Goal: Task Accomplishment & Management: Complete application form

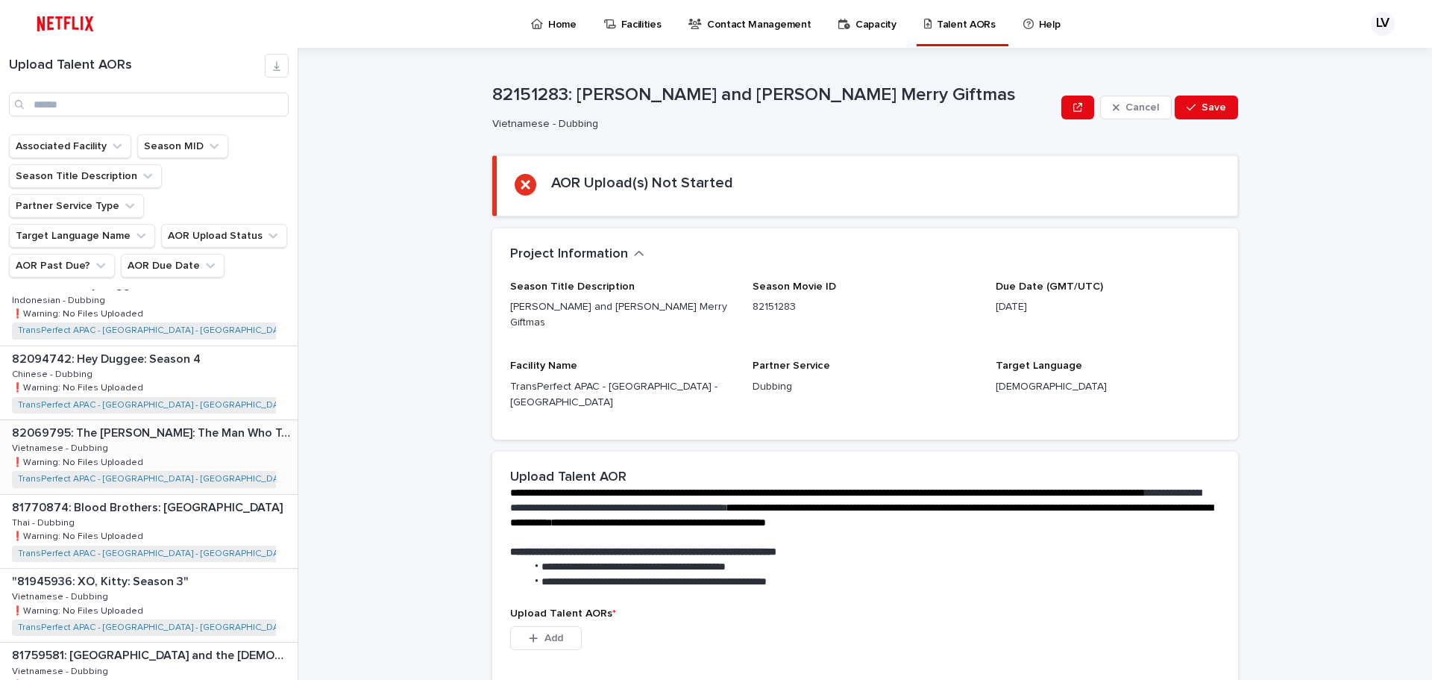
scroll to position [1194, 0]
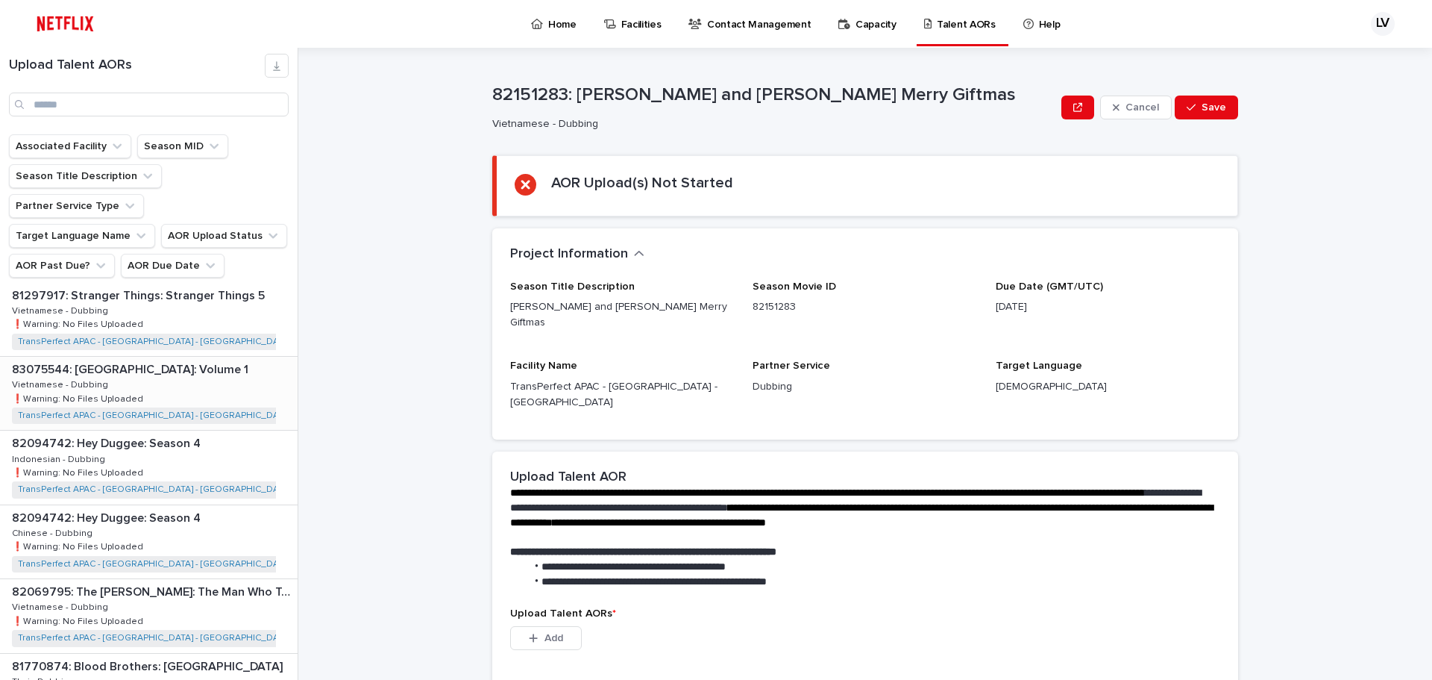
click at [209, 372] on div "83075544: Sesame Street: Volume 1 83075544: Sesame Street: Volume 1 Vietnamese …" at bounding box center [149, 393] width 298 height 73
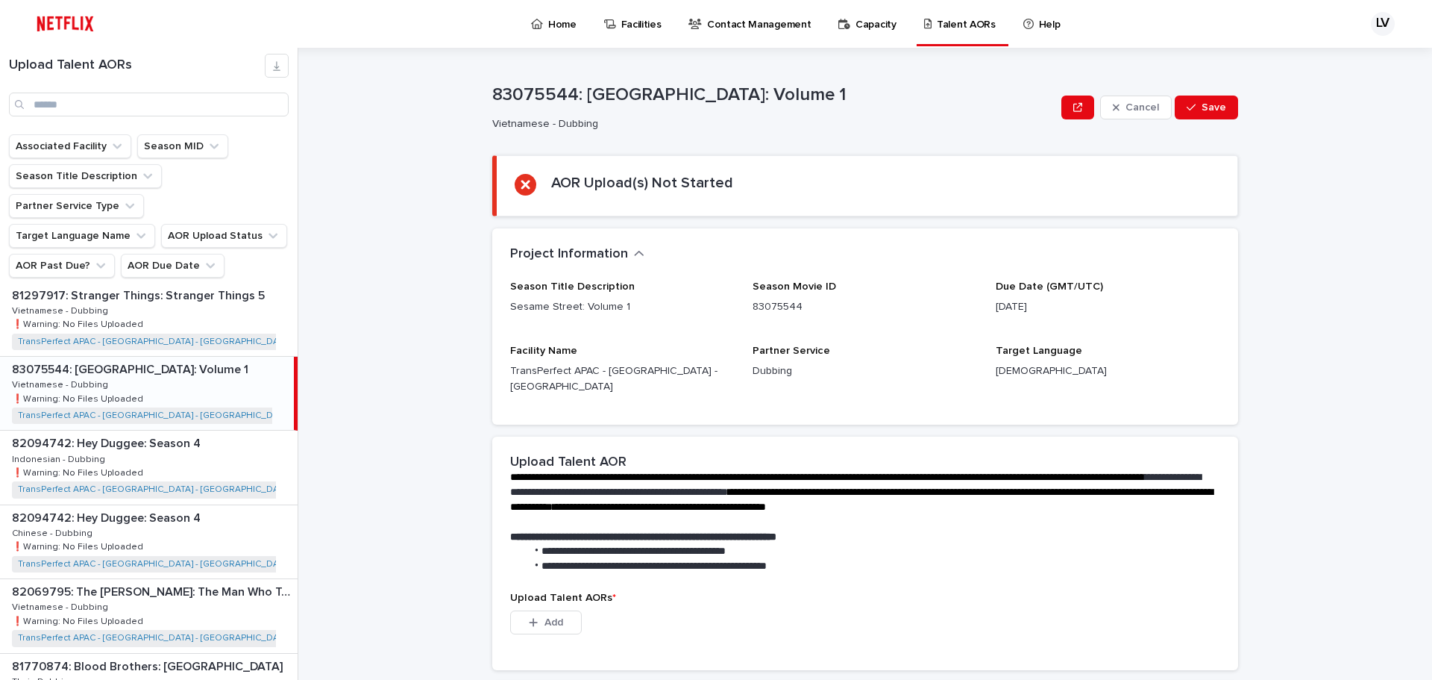
scroll to position [1561, 0]
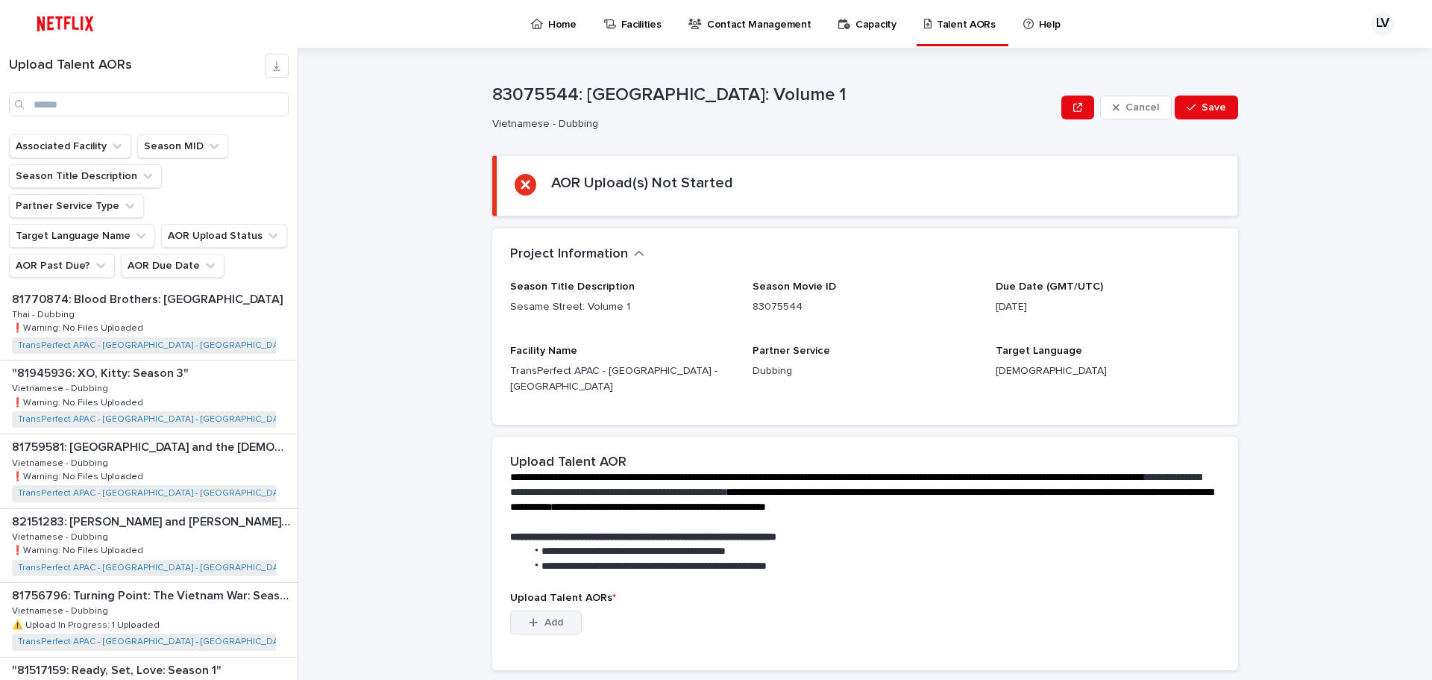
click at [559, 610] on button "Add" at bounding box center [546, 622] width 72 height 24
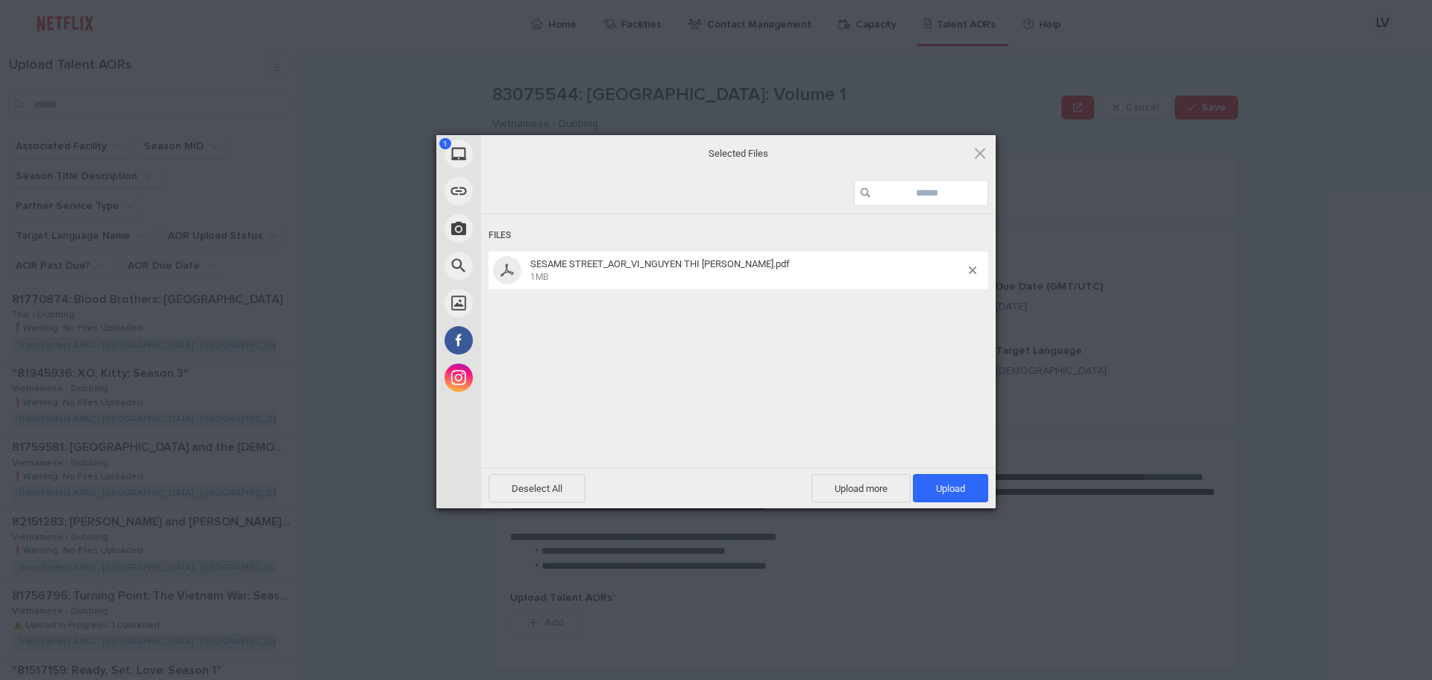
drag, startPoint x: 817, startPoint y: 366, endPoint x: 839, endPoint y: 355, distance: 24.0
click at [817, 366] on div "Files SESAME STREET_AOR_VI_NGUYEN THI [PERSON_NAME].pdf 1MB" at bounding box center [738, 339] width 515 height 251
click at [533, 498] on span "Deselect All" at bounding box center [537, 488] width 97 height 28
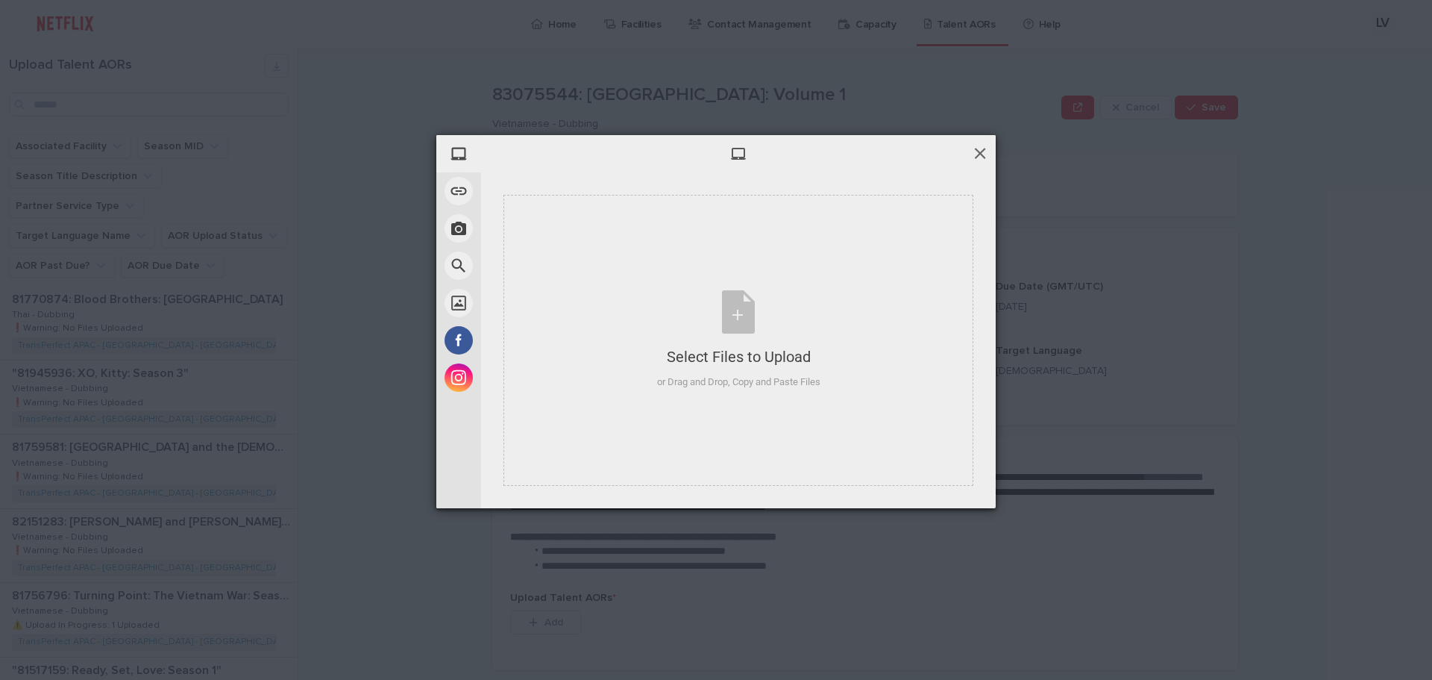
click at [979, 152] on span at bounding box center [980, 153] width 16 height 16
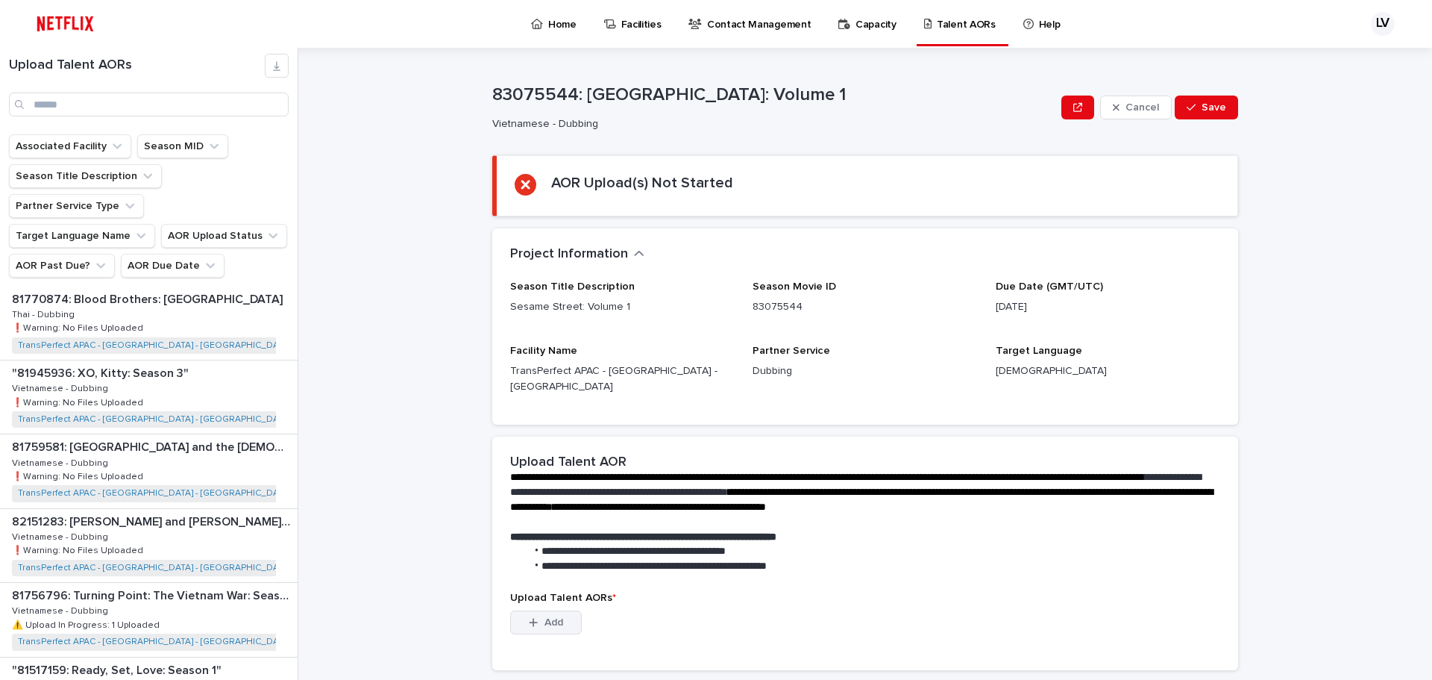
click at [539, 614] on button "Add" at bounding box center [546, 622] width 72 height 24
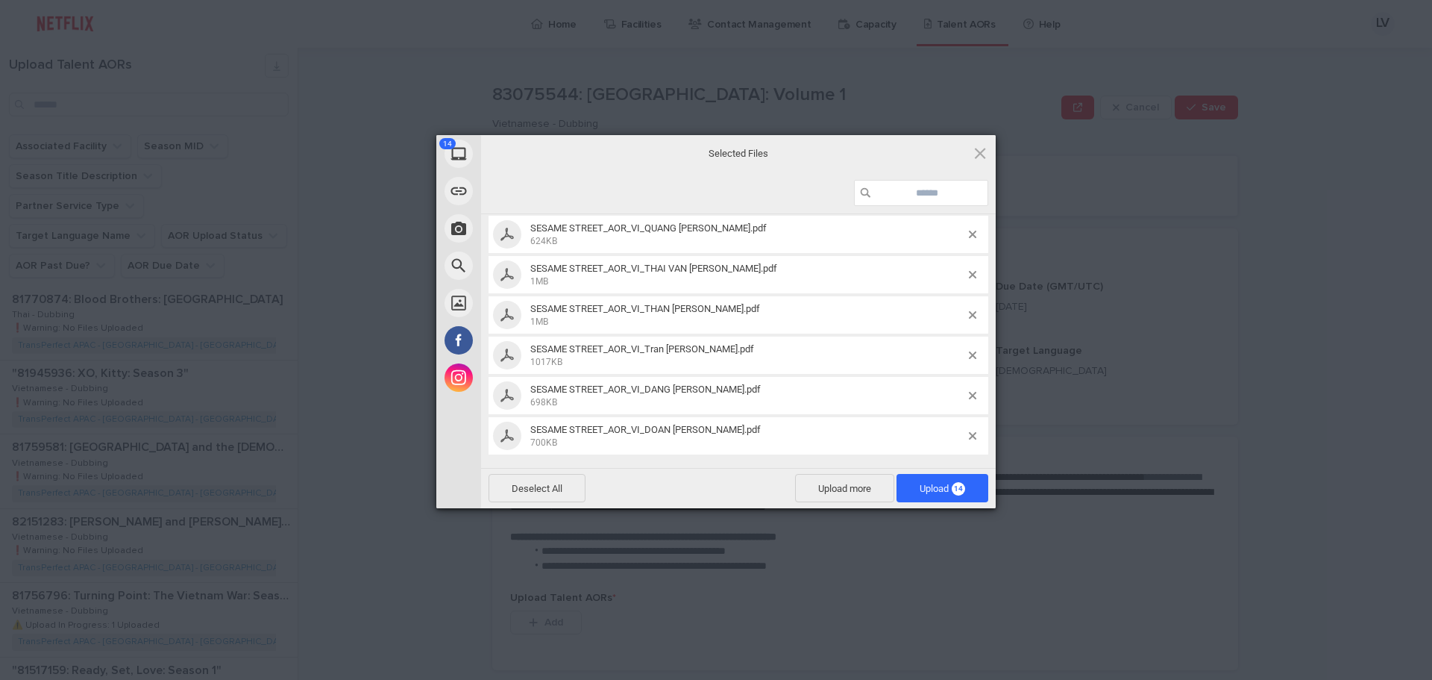
scroll to position [0, 0]
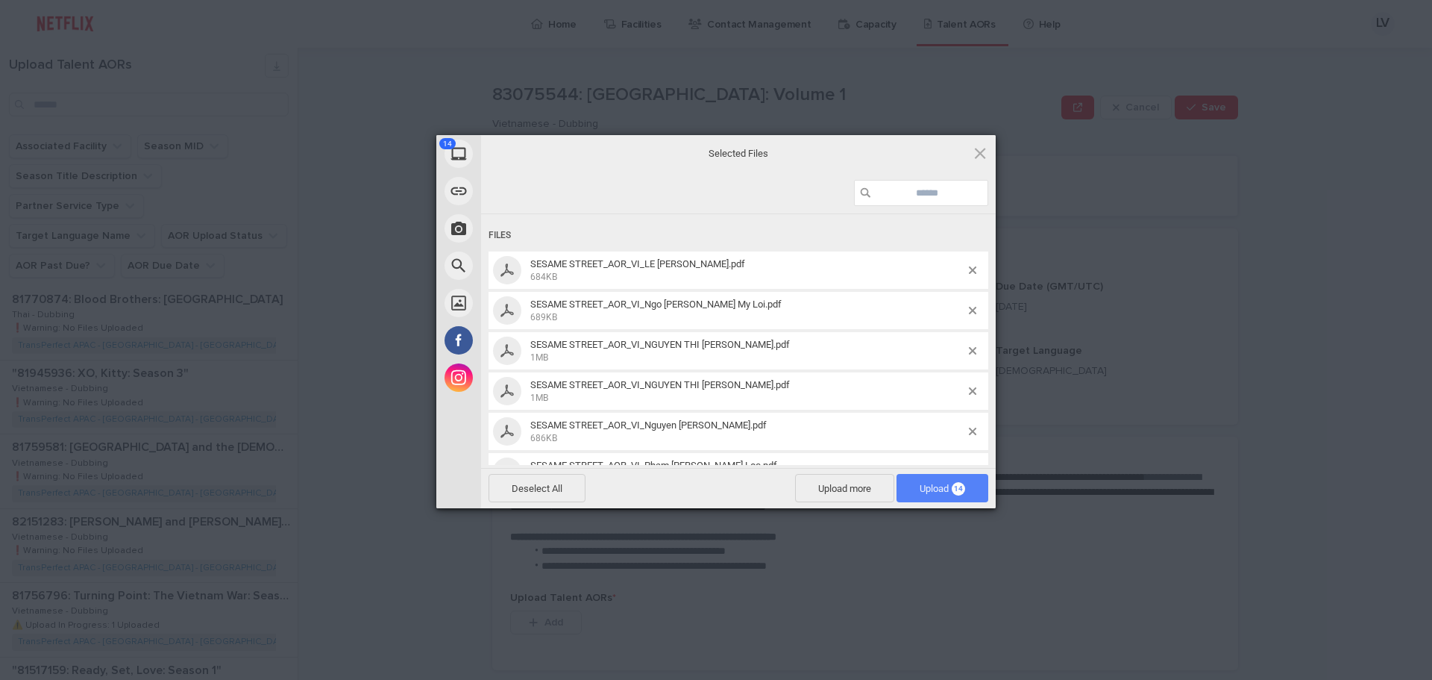
click at [931, 487] on span "Upload 14" at bounding box center [943, 488] width 46 height 11
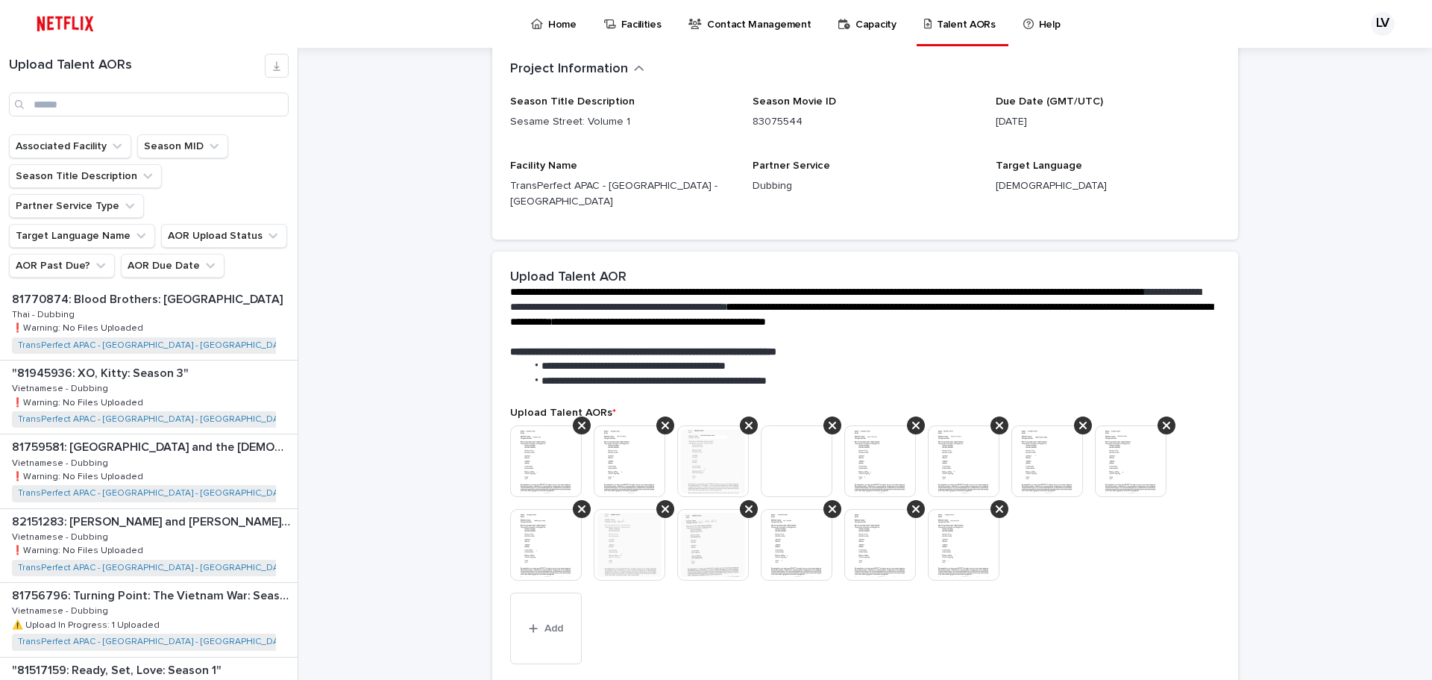
scroll to position [357, 0]
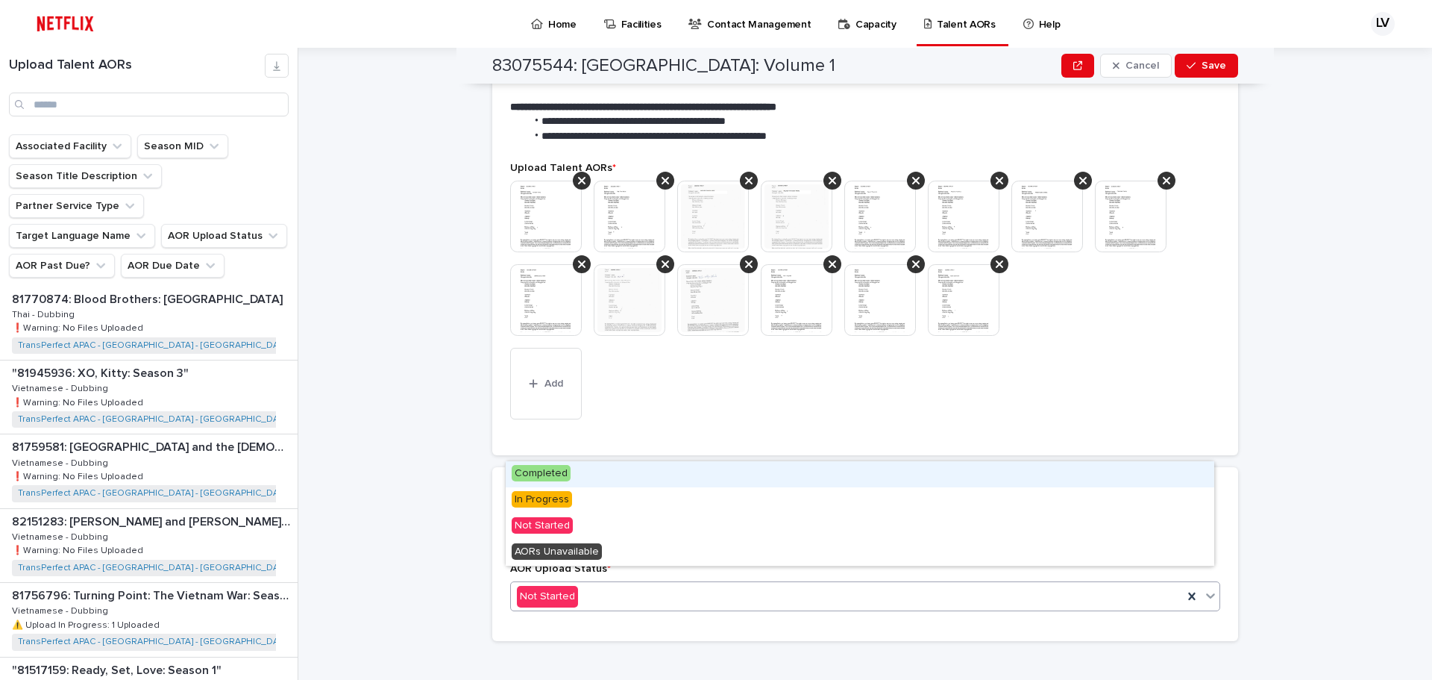
click at [701, 584] on div "Not Started" at bounding box center [847, 596] width 672 height 25
click at [675, 481] on div "Completed" at bounding box center [860, 474] width 709 height 26
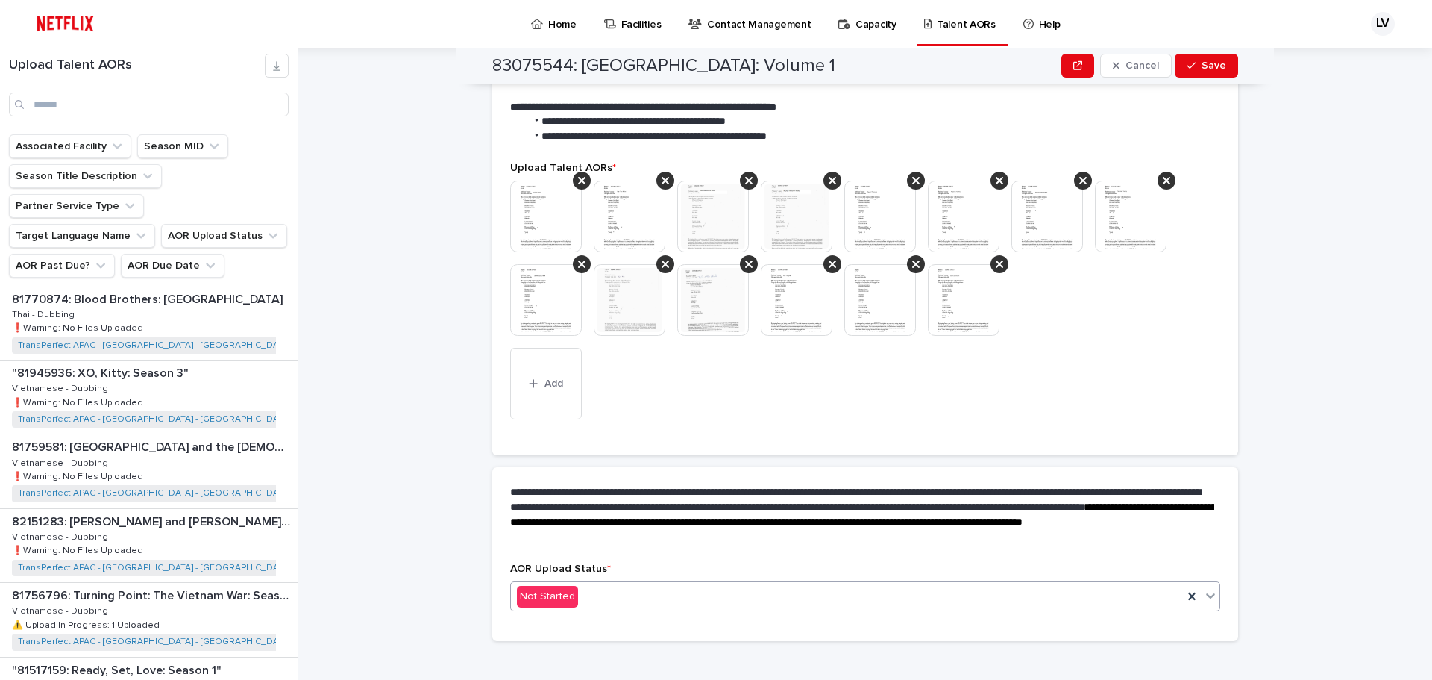
scroll to position [0, 0]
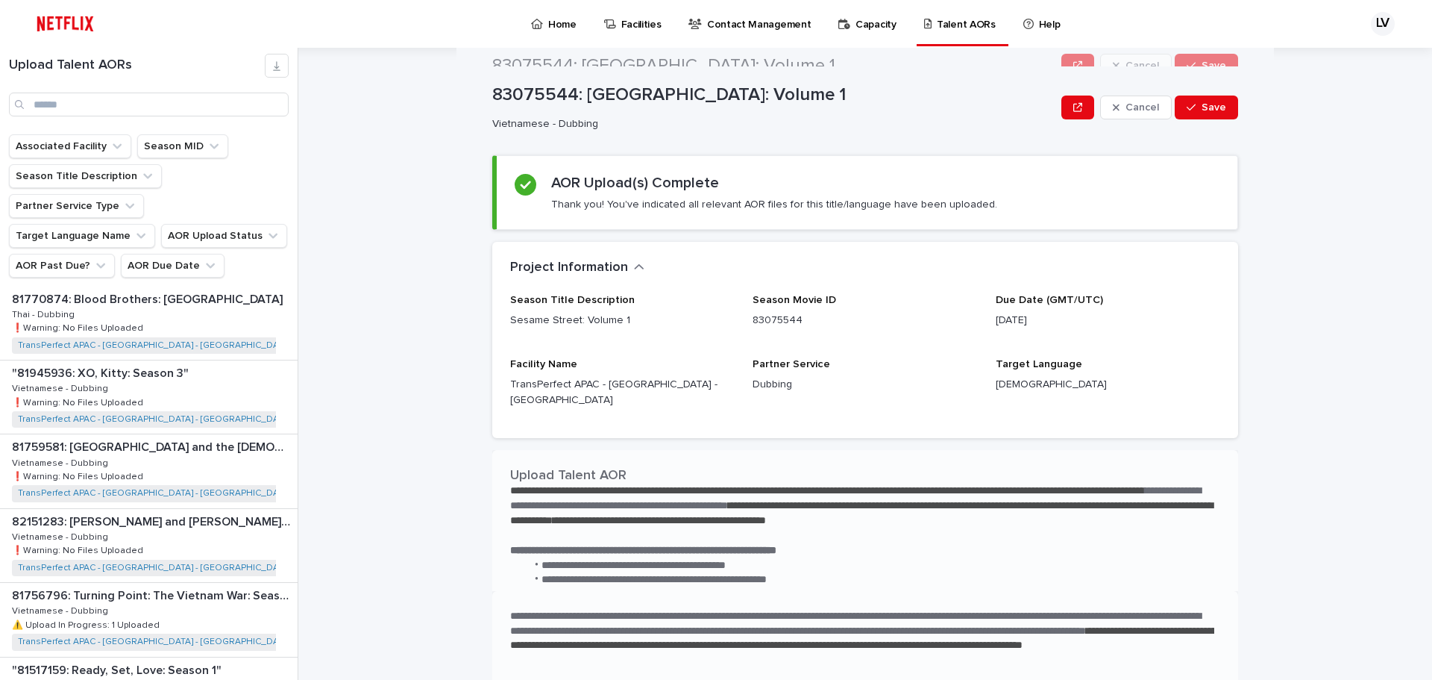
click at [432, 433] on div "**********" at bounding box center [874, 364] width 1116 height 632
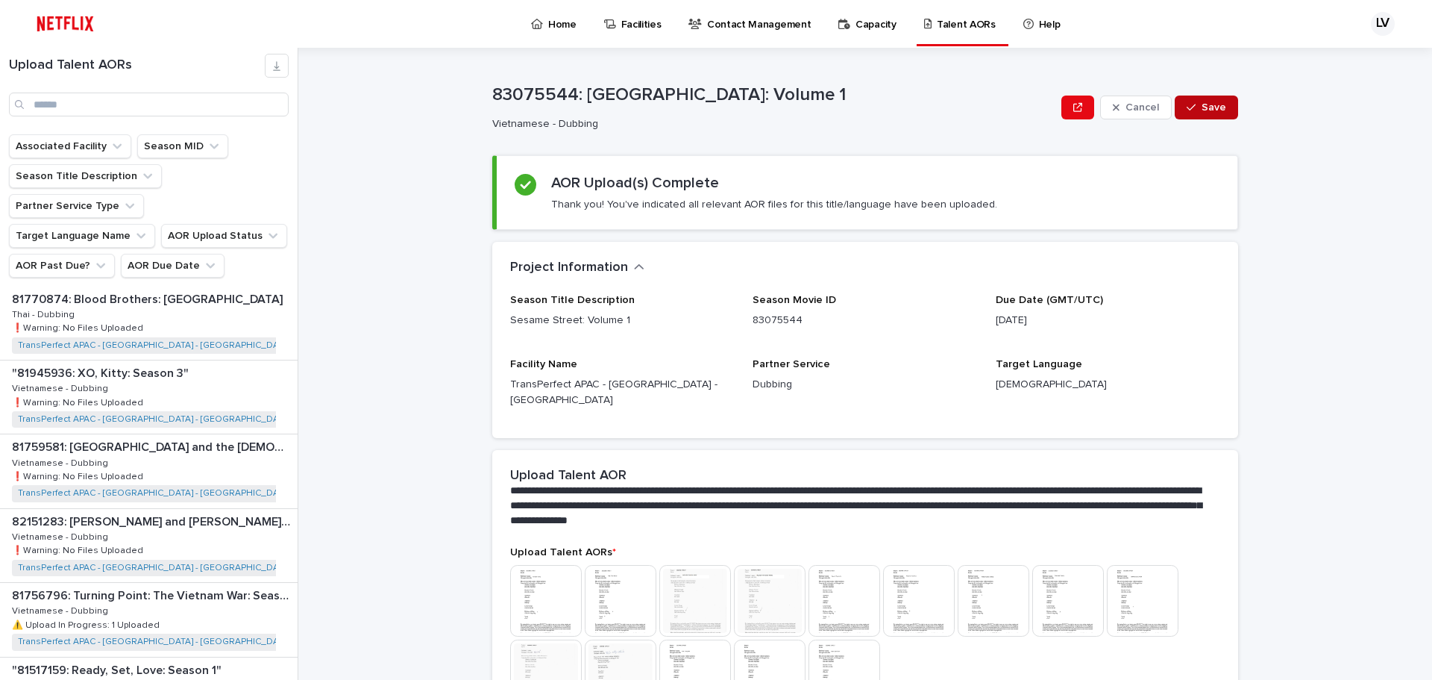
click at [1206, 107] on span "Save" at bounding box center [1214, 107] width 25 height 10
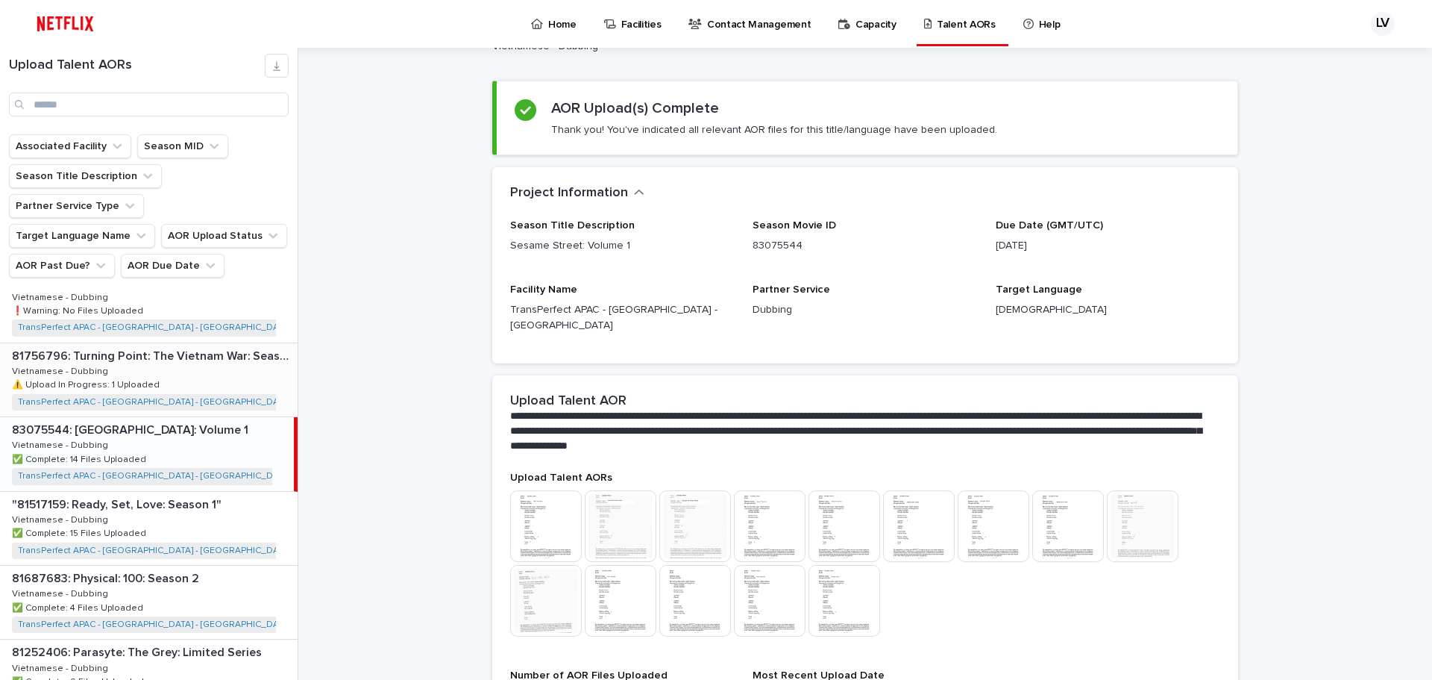
scroll to position [1705, 0]
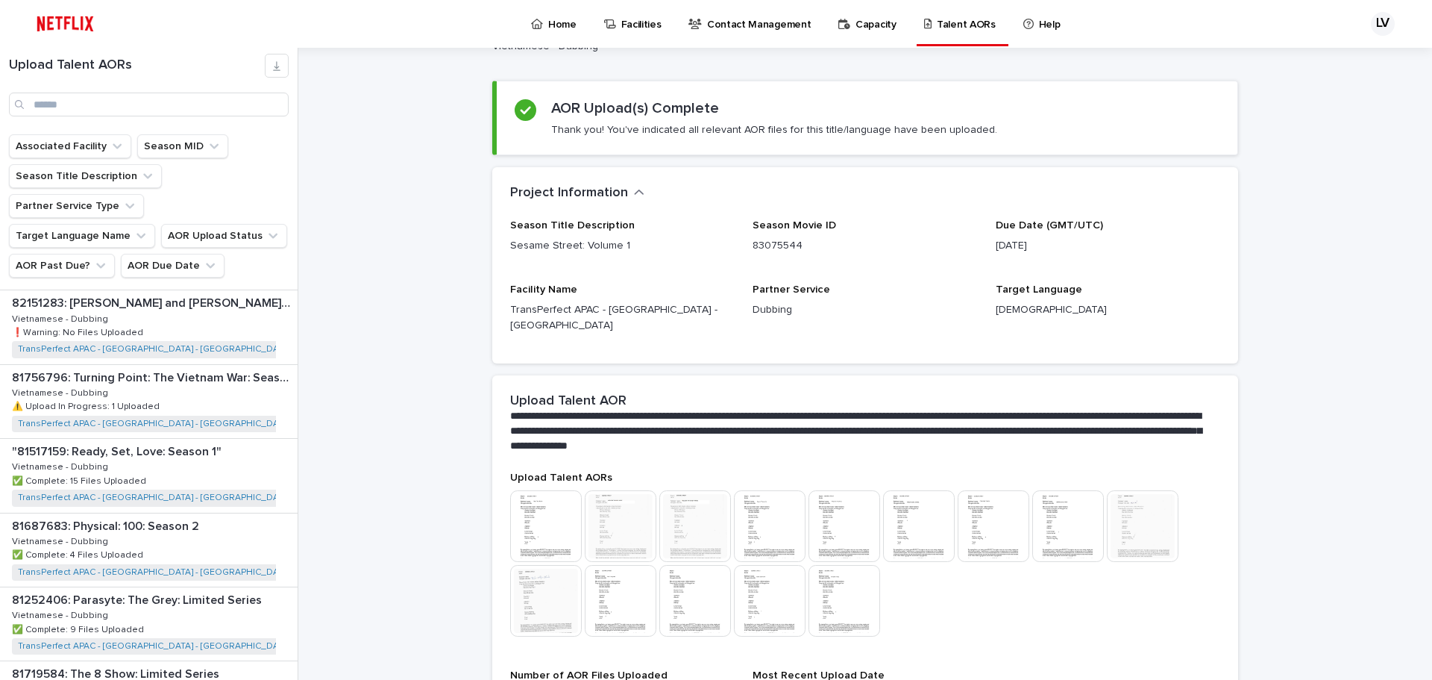
click at [386, 509] on div "**********" at bounding box center [874, 364] width 1116 height 632
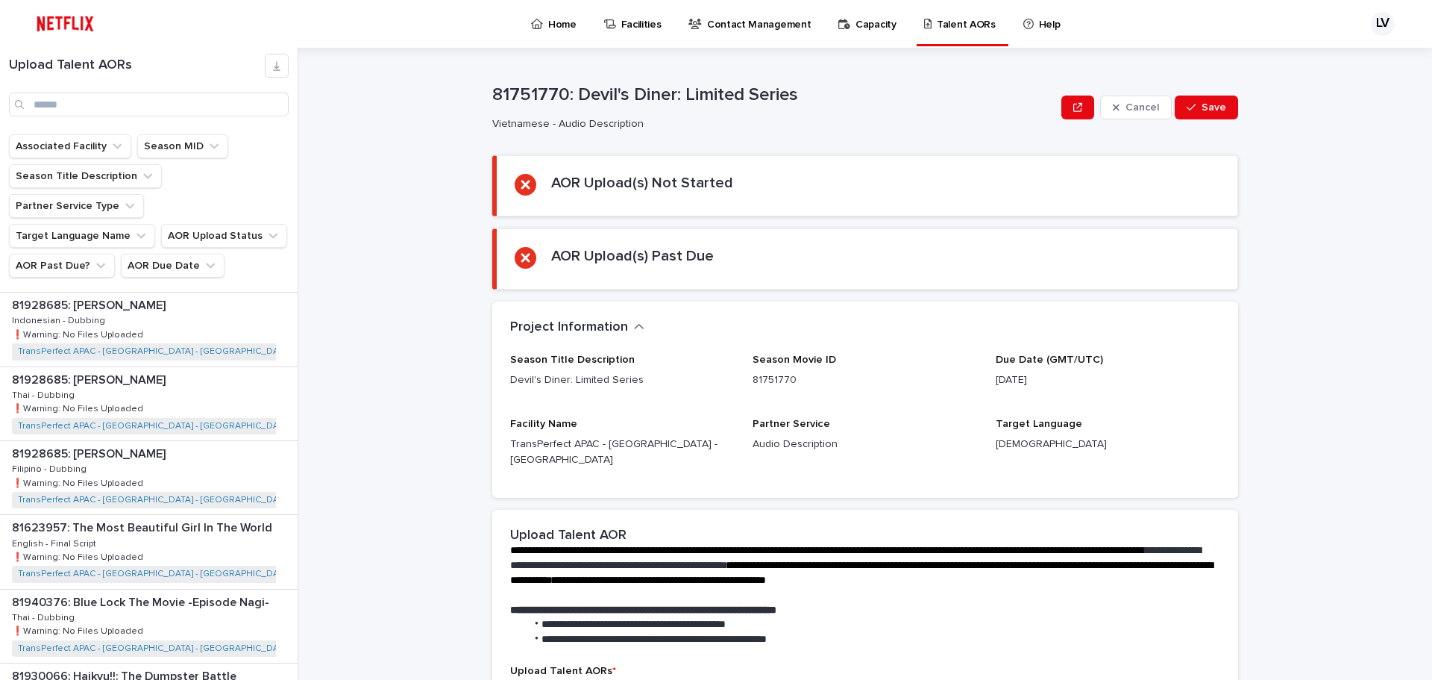
scroll to position [0, 0]
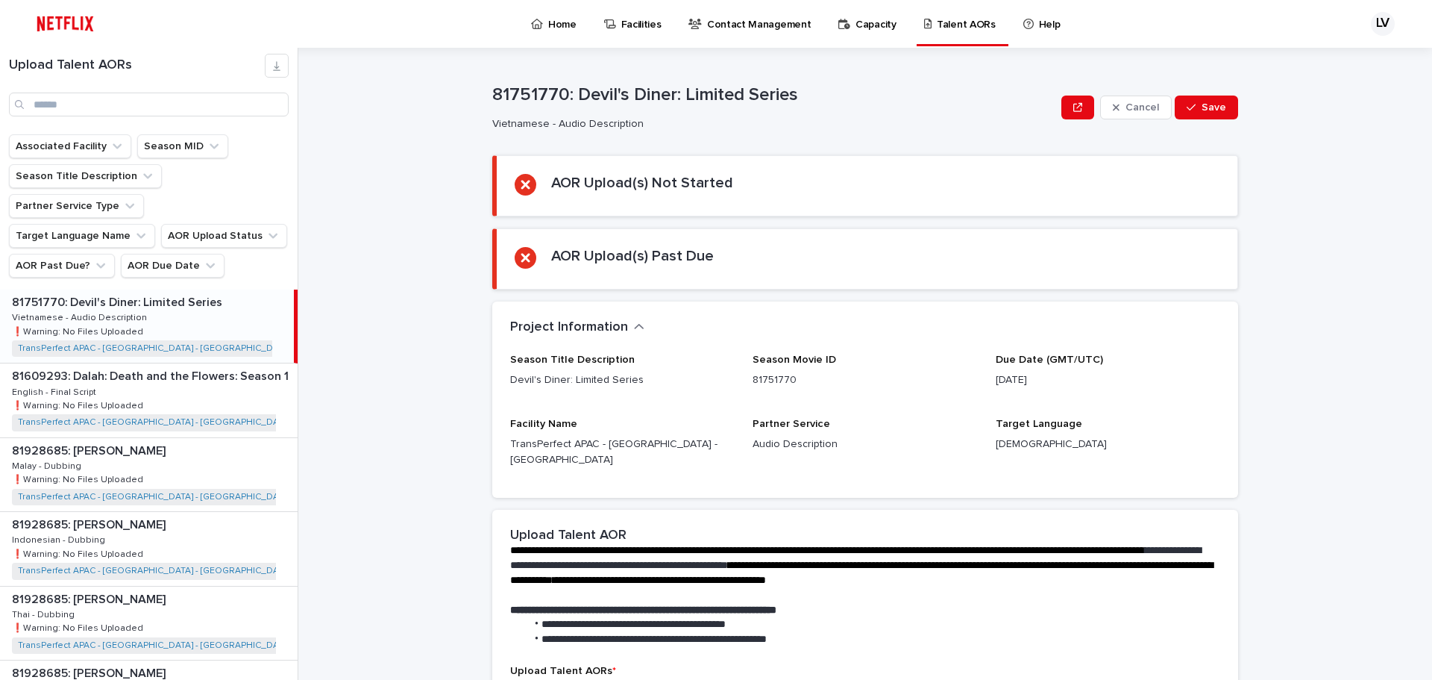
click at [398, 359] on div "**********" at bounding box center [874, 364] width 1116 height 632
click at [411, 395] on div "**********" at bounding box center [874, 364] width 1116 height 632
click at [1230, 294] on div "Loading... Saving… AOR Upload(s) Past Due" at bounding box center [865, 264] width 746 height 73
